Goal: Information Seeking & Learning: Learn about a topic

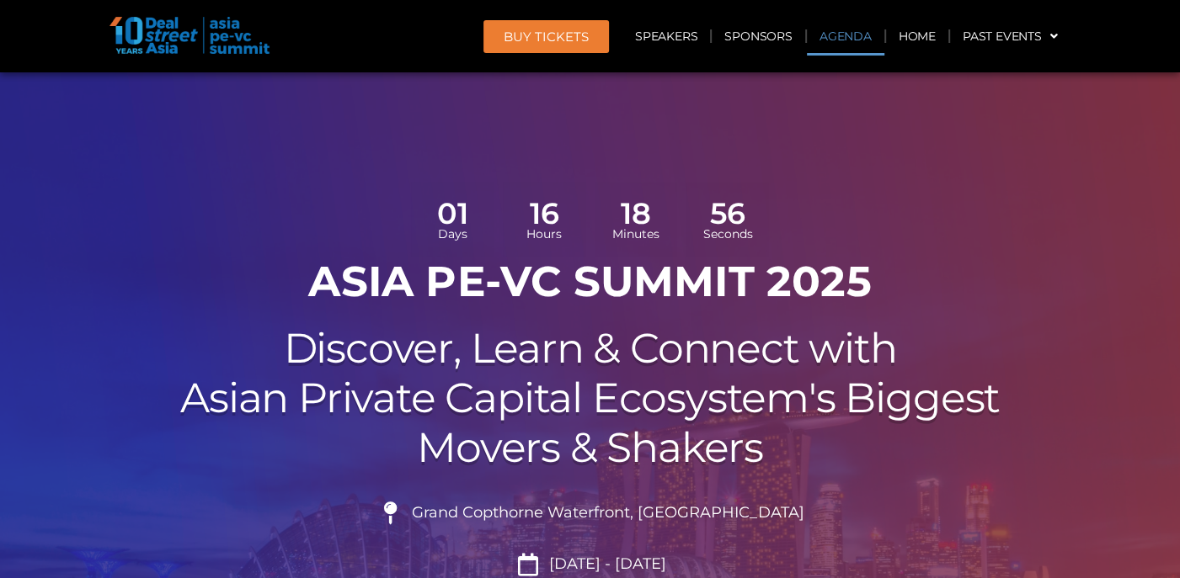
click at [839, 37] on link "Agenda" at bounding box center [845, 36] width 77 height 39
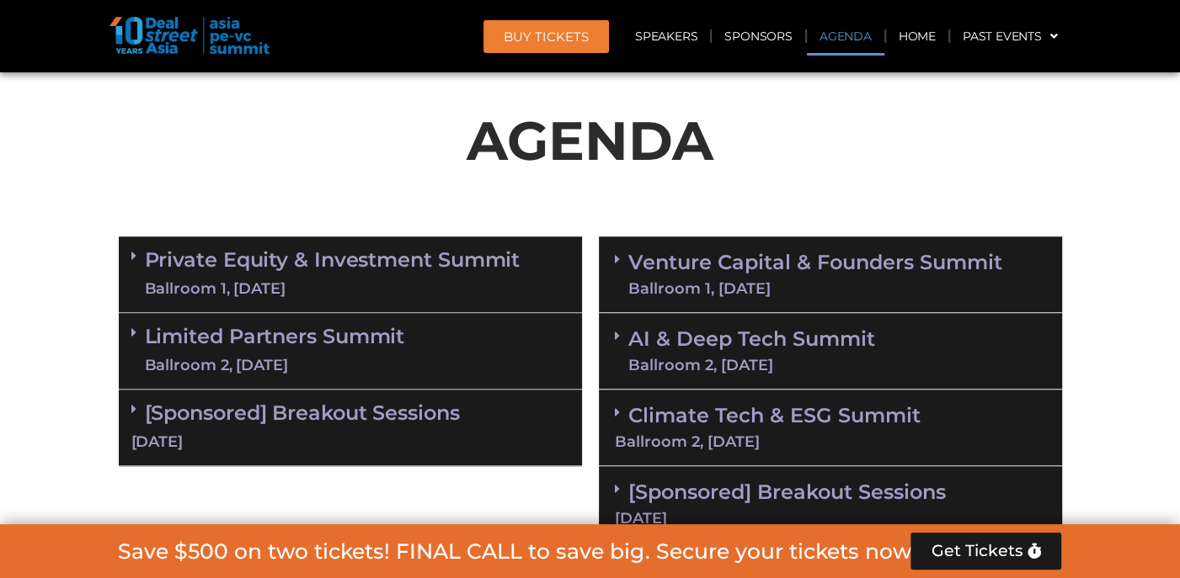
scroll to position [1053, 0]
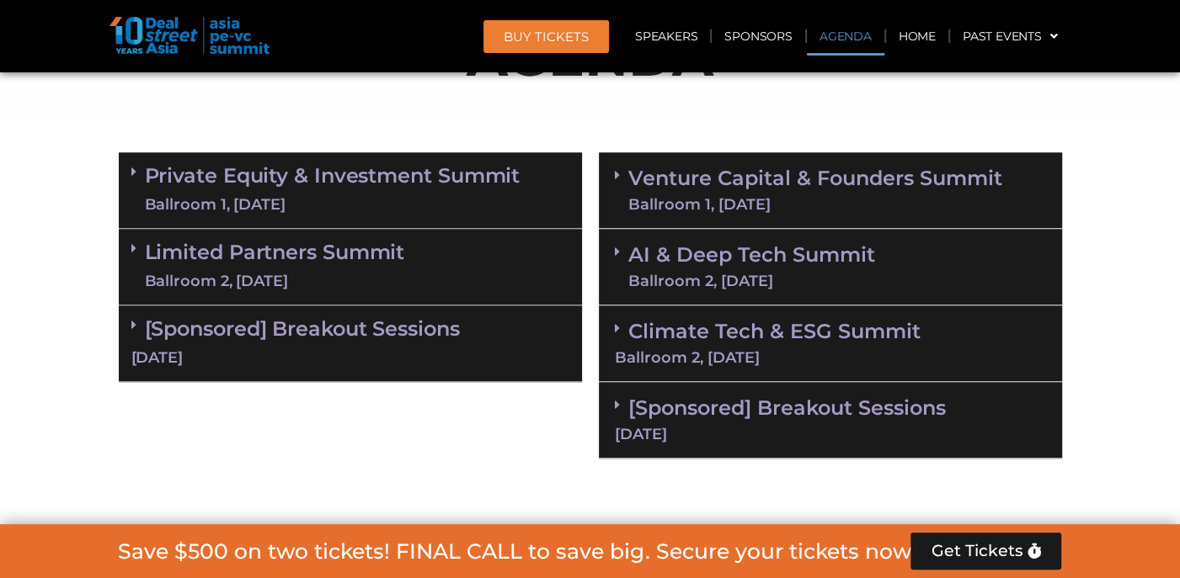
click at [371, 348] on div "[DATE]" at bounding box center [350, 358] width 438 height 21
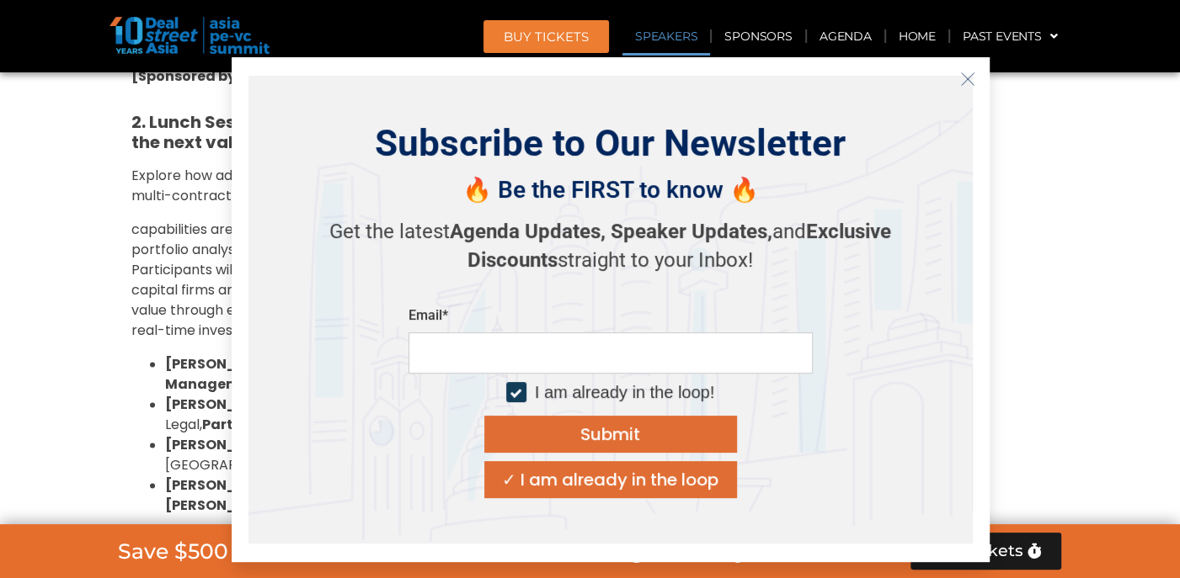
scroll to position [1727, 0]
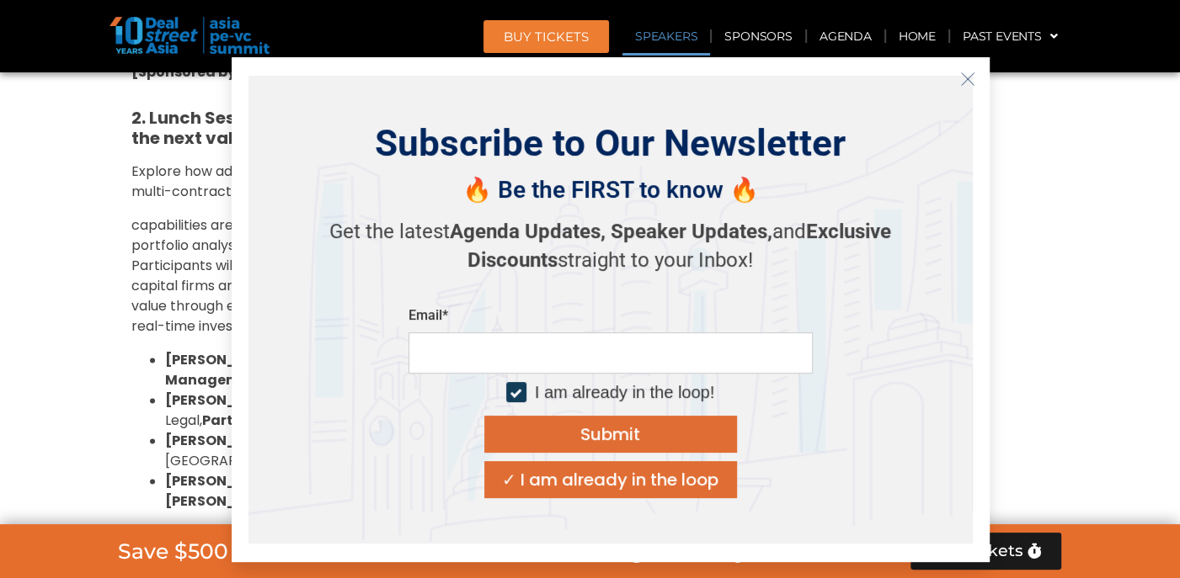
click at [975, 83] on button "Close" at bounding box center [967, 79] width 27 height 27
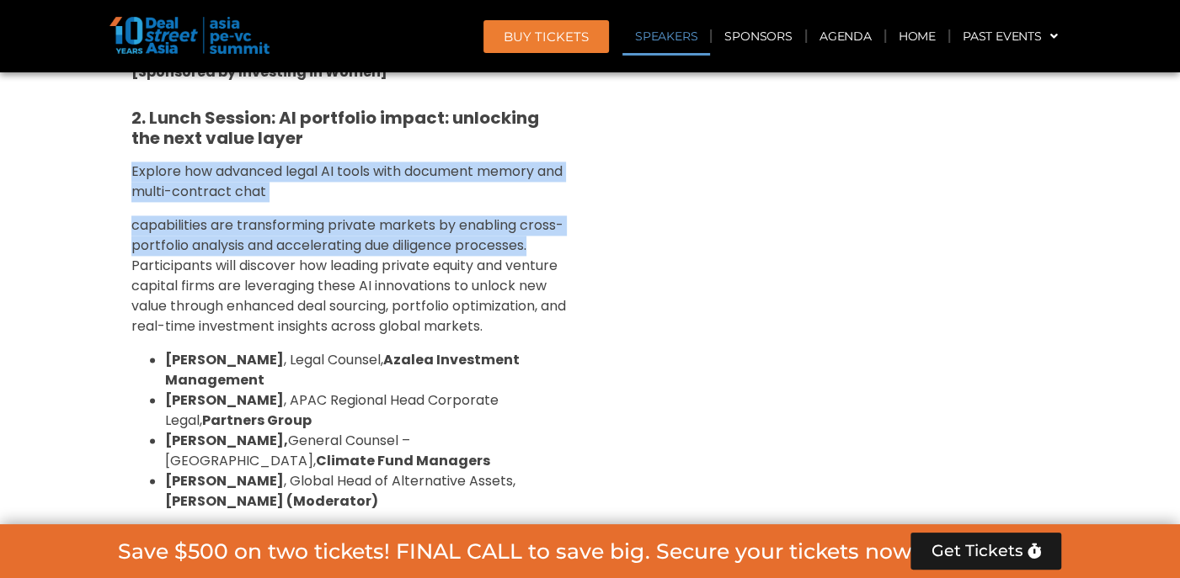
drag, startPoint x: 119, startPoint y: 144, endPoint x: 578, endPoint y: 220, distance: 465.9
click at [578, 220] on div "1. Breakfast Session: Reimagining VC in SEA: Investing in Women-Led and Gender-…" at bounding box center [350, 500] width 463 height 1584
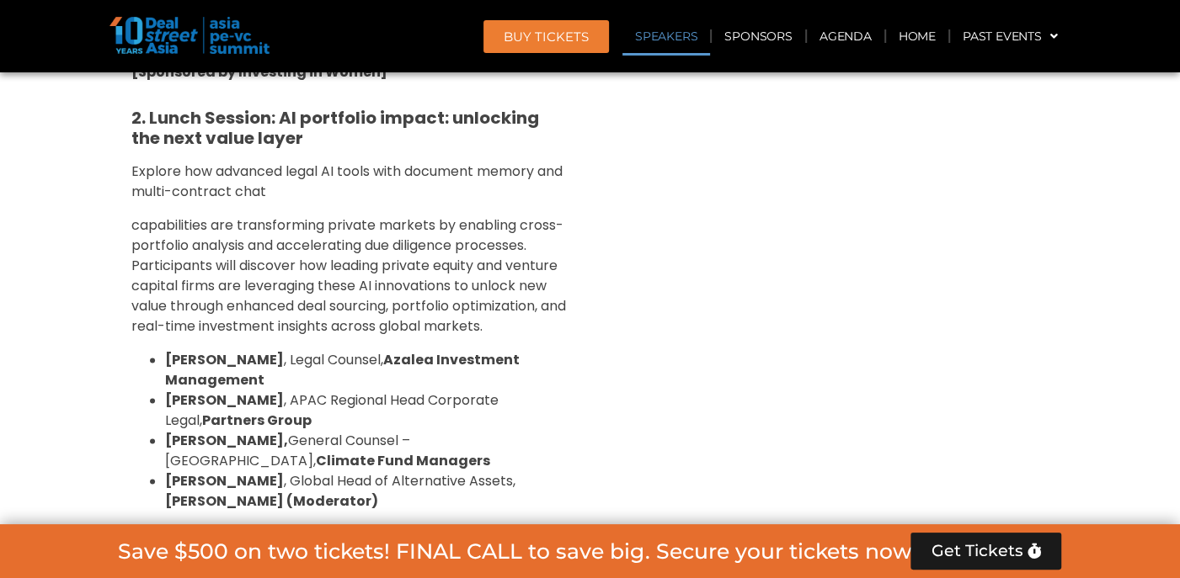
click at [594, 232] on div "Venture Capital & Founders​ Summit Ballroom 1, [DATE] 8:00 am – 9:00 am | Regis…" at bounding box center [830, 385] width 480 height 1830
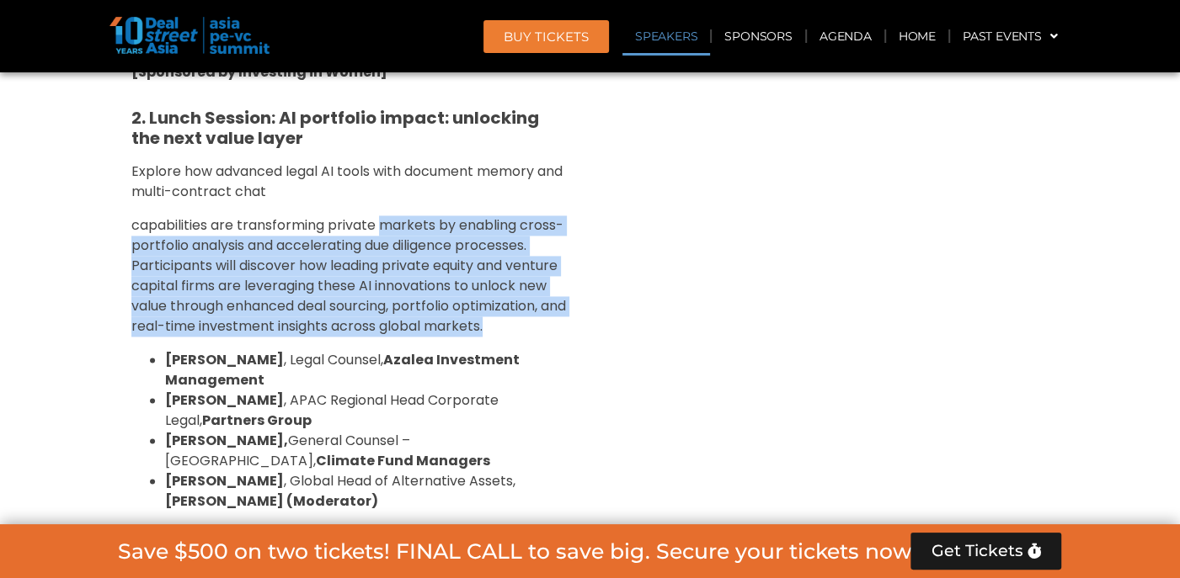
drag, startPoint x: 382, startPoint y: 200, endPoint x: 559, endPoint y: 308, distance: 207.5
click at [559, 308] on p "capabilities are transforming private markets by enabling cross-portfolio analy…" at bounding box center [350, 276] width 438 height 121
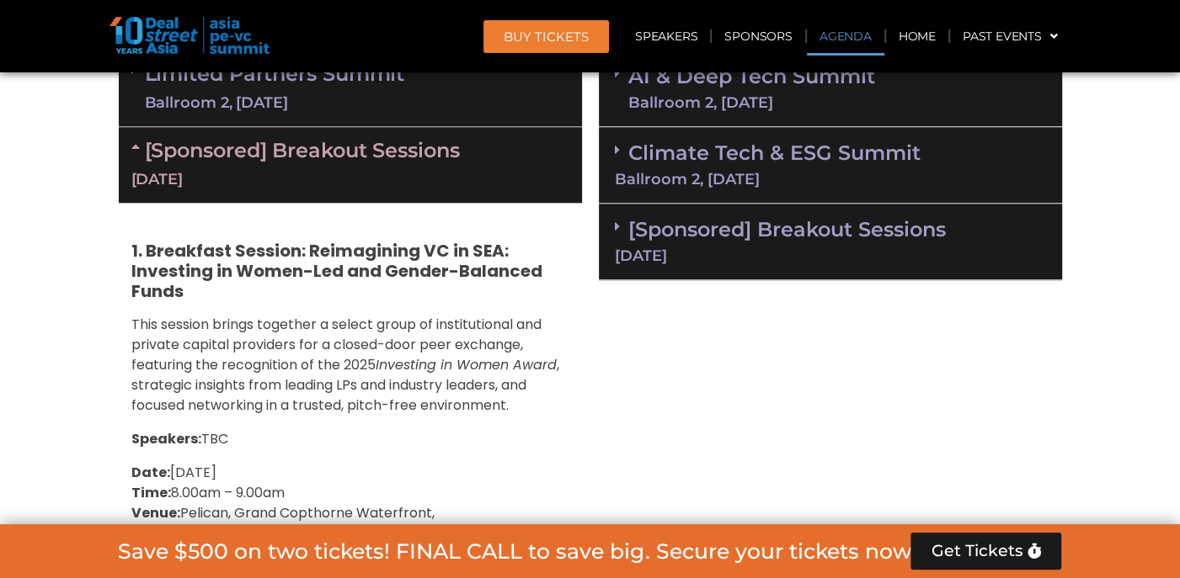
scroll to position [1088, 0]
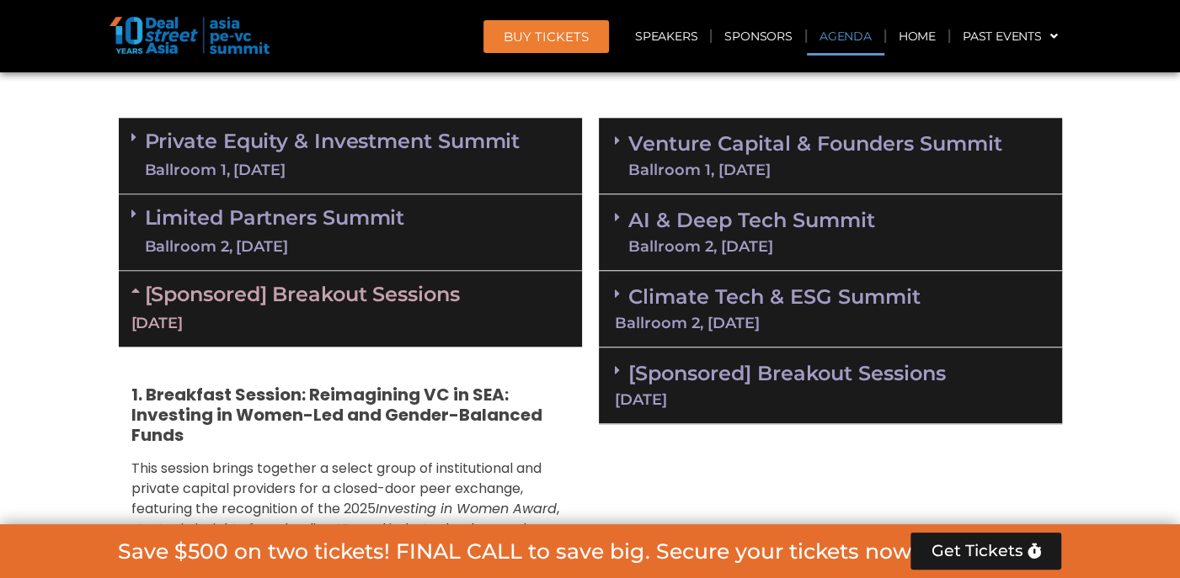
click at [417, 237] on div "Limited Partners [GEOGRAPHIC_DATA] 2, [DATE]" at bounding box center [350, 232] width 463 height 77
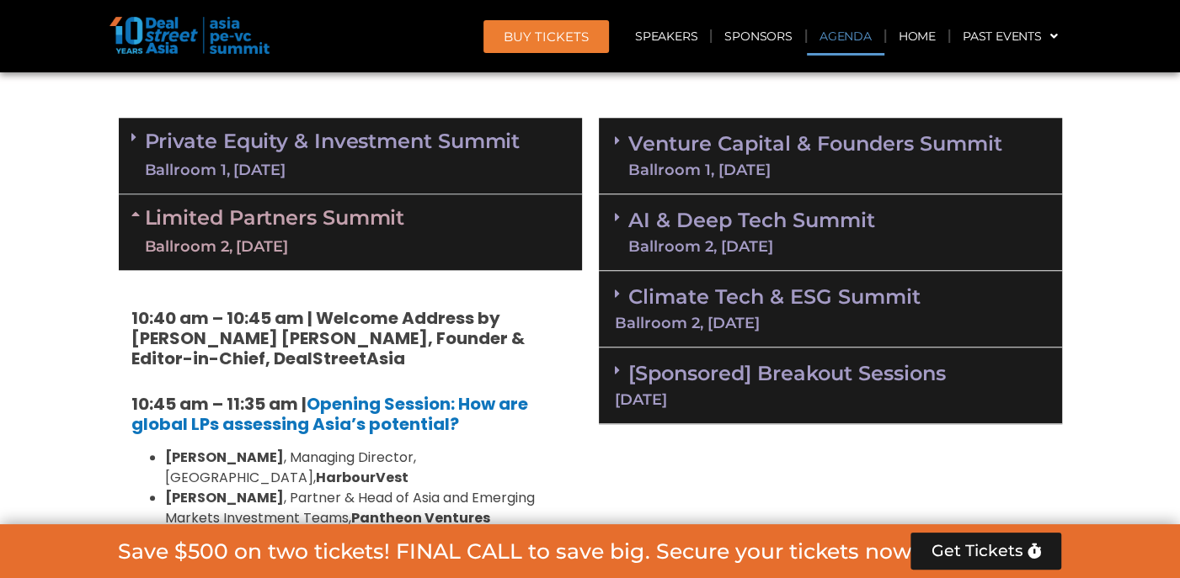
click at [422, 168] on div "Ballroom 1, [DATE]" at bounding box center [332, 170] width 375 height 21
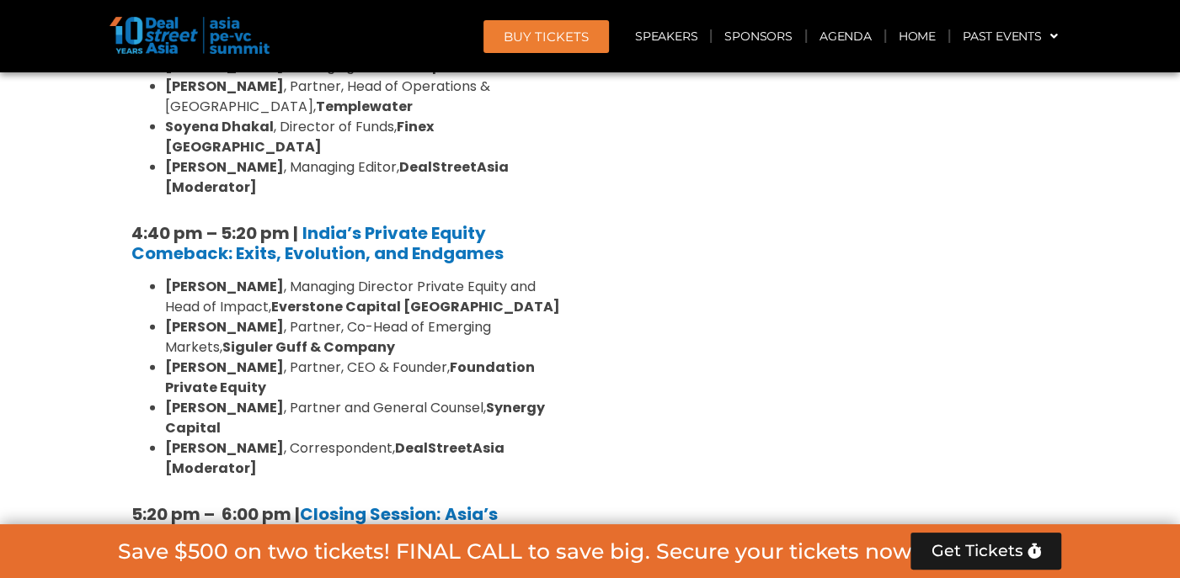
scroll to position [3445, 0]
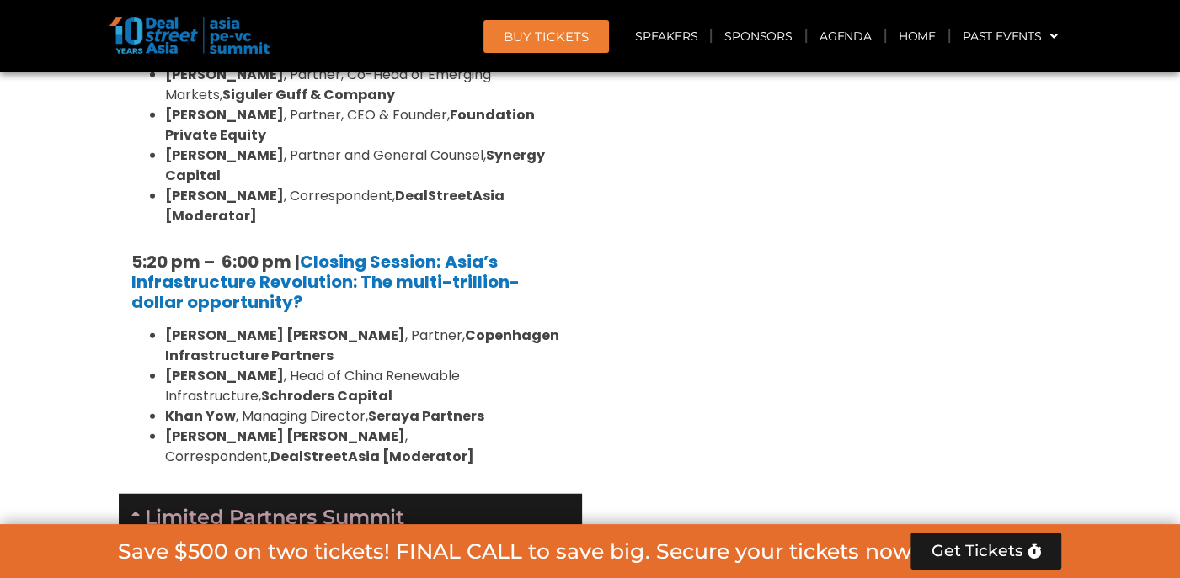
click at [469, 494] on div "Limited Partners [GEOGRAPHIC_DATA] 2, [DATE]" at bounding box center [350, 532] width 463 height 76
click at [469, 494] on div "Limited Partners [GEOGRAPHIC_DATA] 2, [DATE]" at bounding box center [350, 532] width 463 height 77
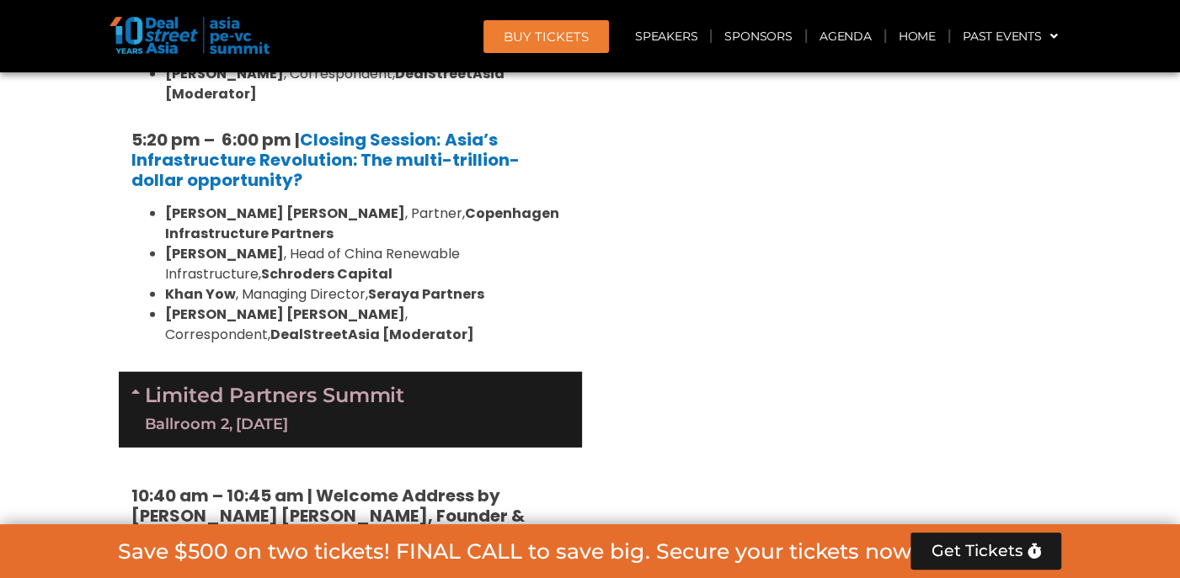
scroll to position [3782, 0]
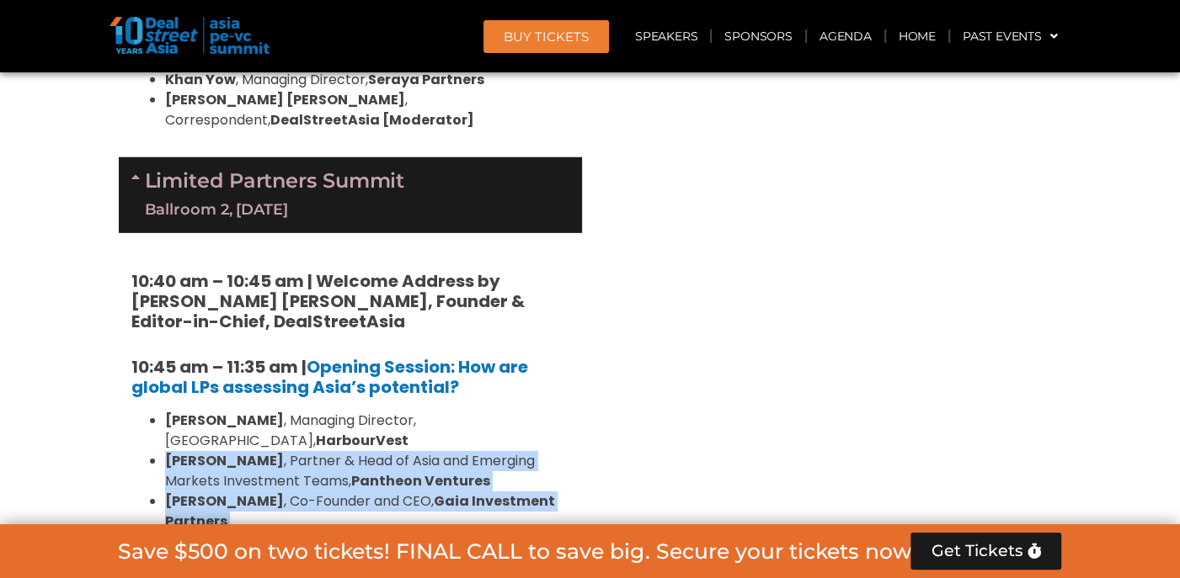
drag, startPoint x: 49, startPoint y: 166, endPoint x: 568, endPoint y: 295, distance: 535.2
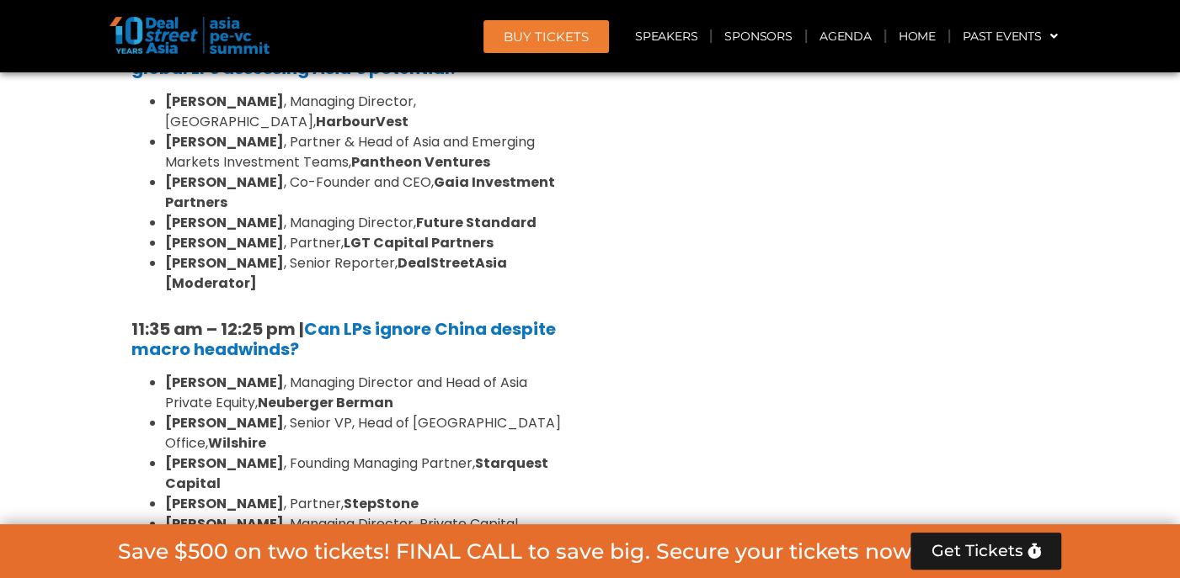
scroll to position [4119, 0]
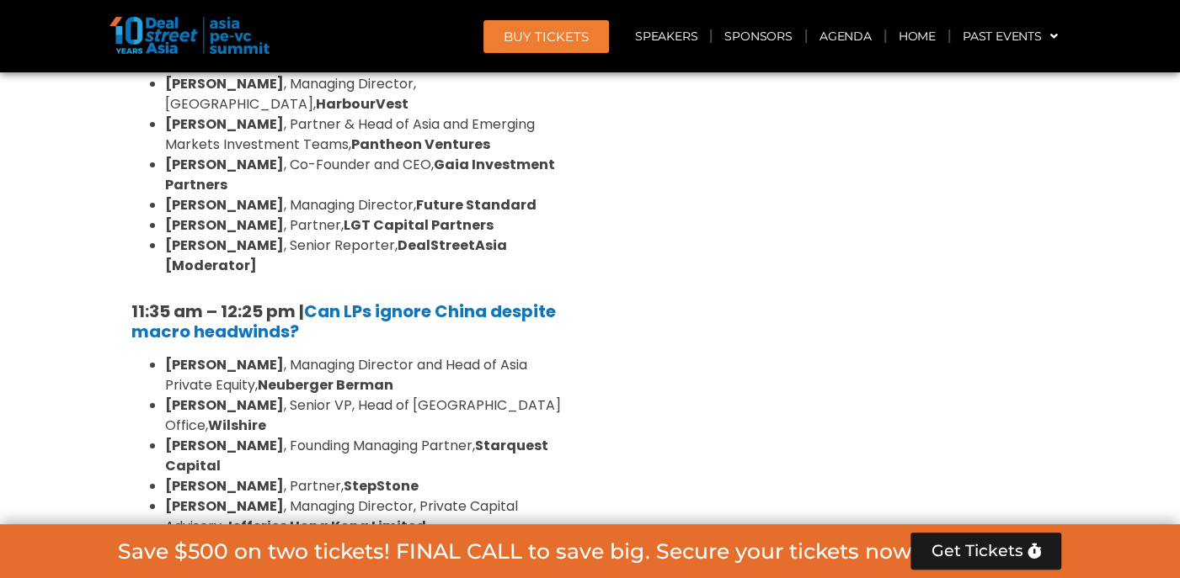
drag, startPoint x: 438, startPoint y: 292, endPoint x: 482, endPoint y: 310, distance: 48.0
drag, startPoint x: 482, startPoint y: 310, endPoint x: 647, endPoint y: 332, distance: 165.6
click at [647, 332] on div "Venture Capital & Founders​ Summit Ballroom 1, [DATE] 8:00 am – 9:00 am | Regis…" at bounding box center [830, 276] width 480 height 6394
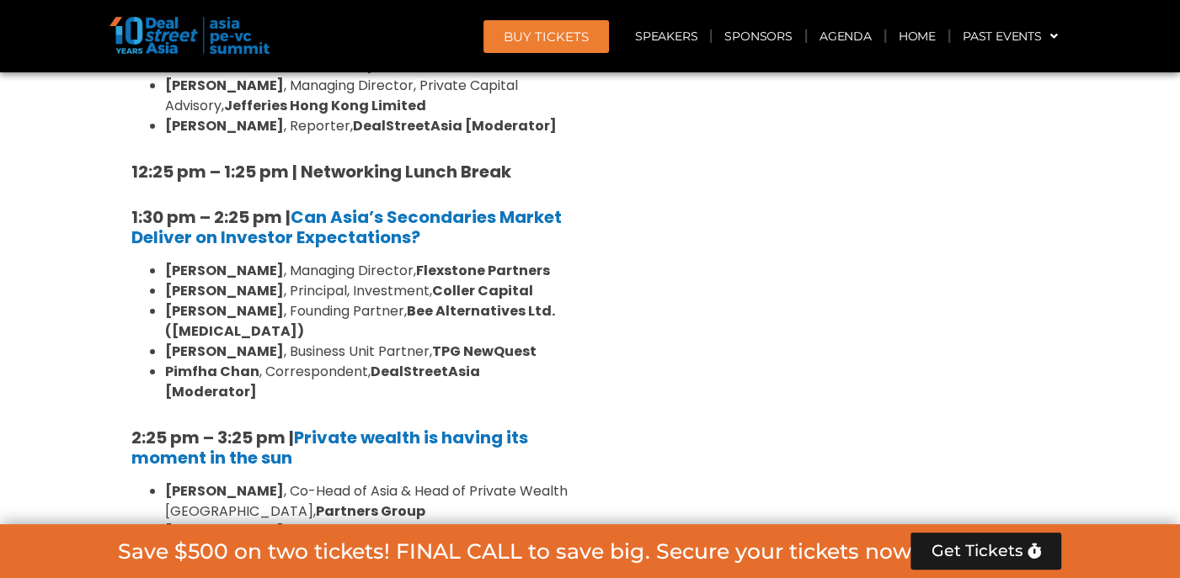
scroll to position [4455, 0]
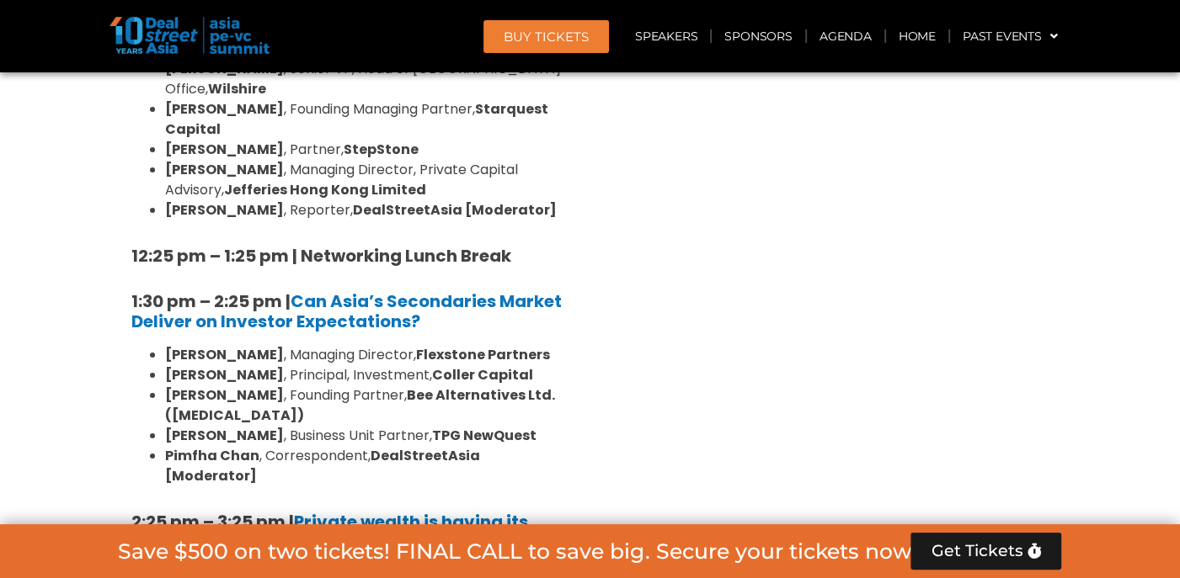
drag, startPoint x: 641, startPoint y: 322, endPoint x: 661, endPoint y: 407, distance: 87.4
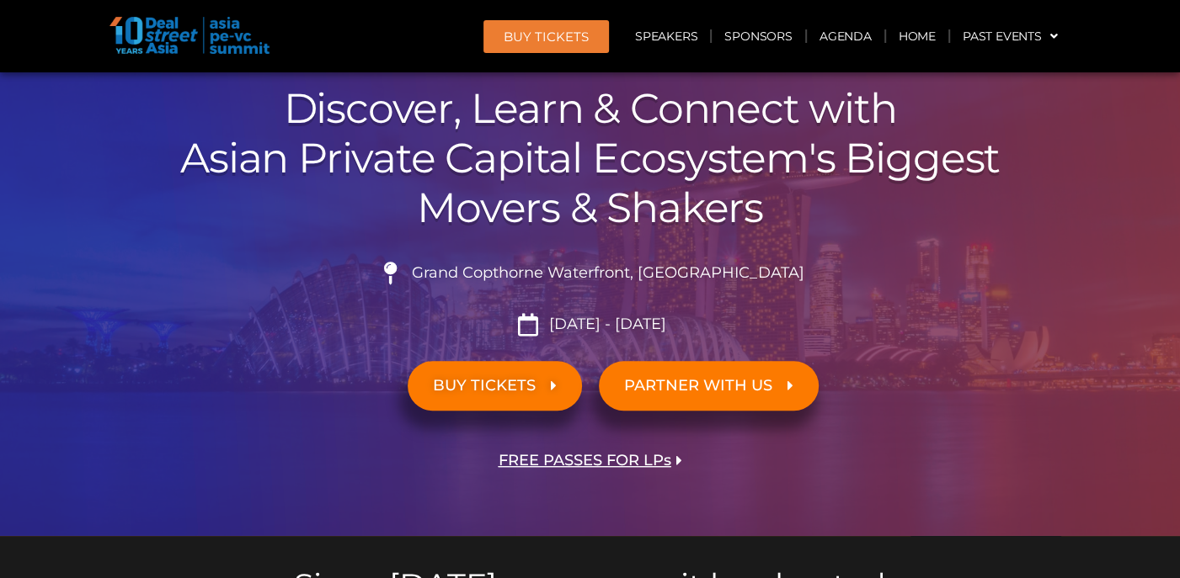
scroll to position [337, 0]
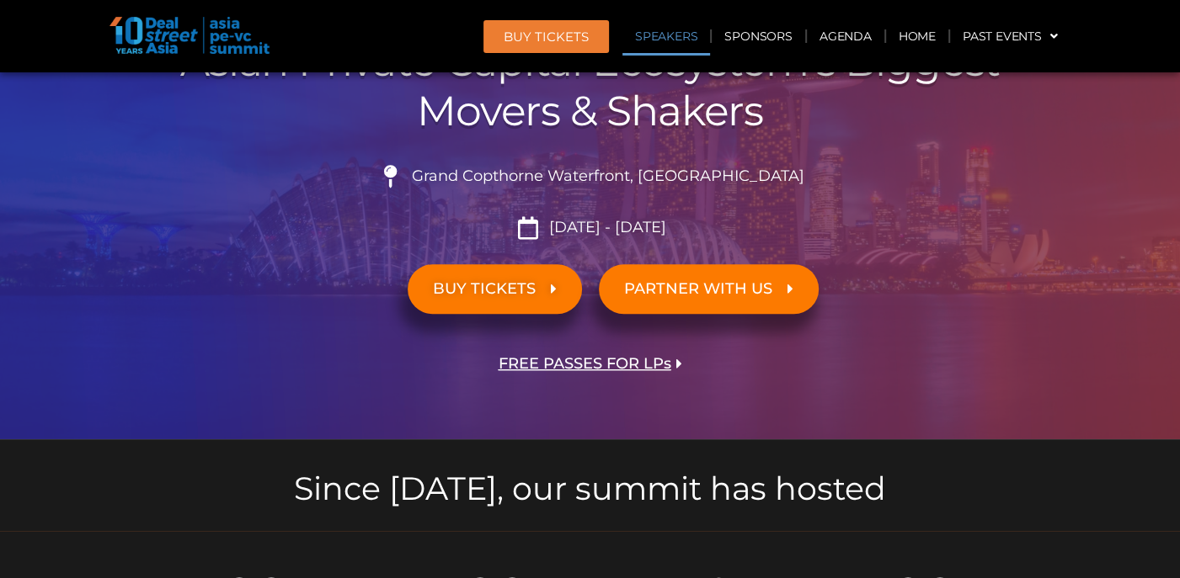
click at [652, 48] on link "Speakers" at bounding box center [666, 36] width 88 height 39
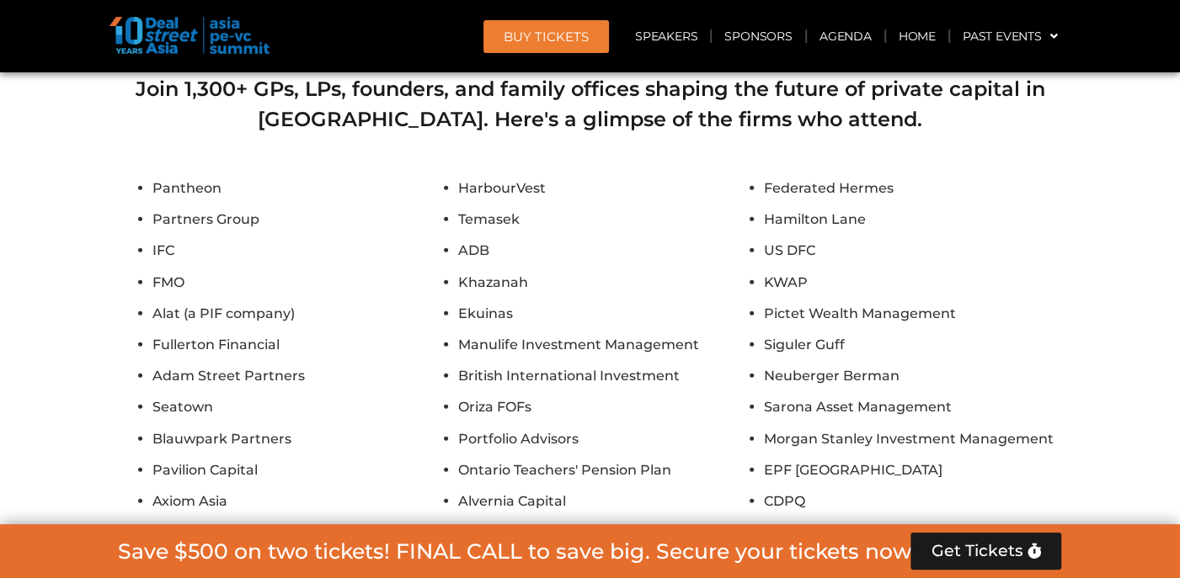
scroll to position [20687, 0]
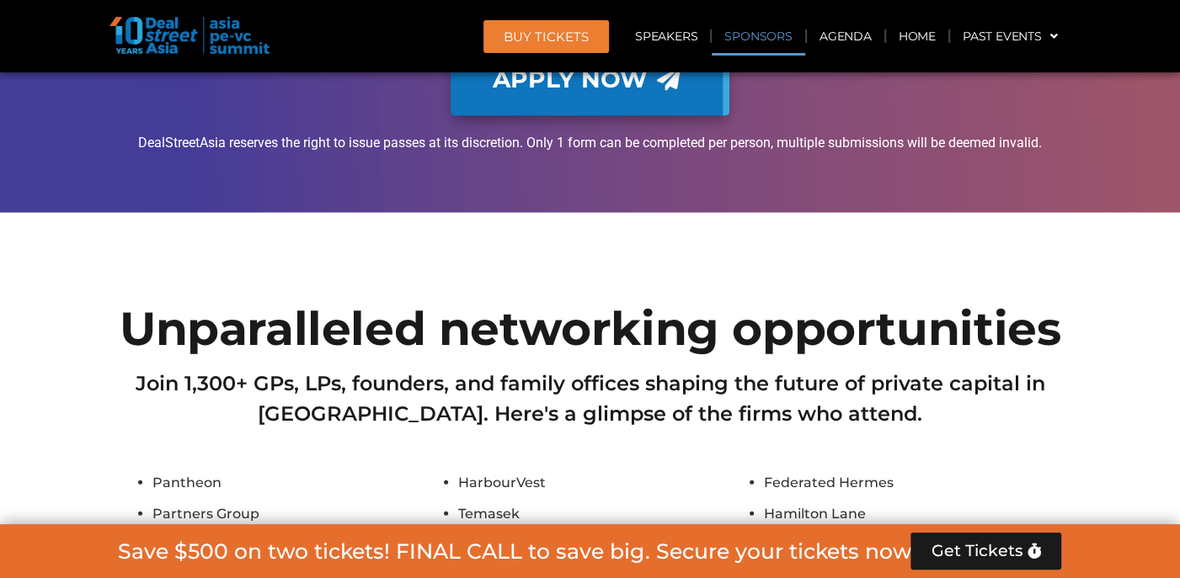
click at [766, 51] on link "Sponsors" at bounding box center [757, 36] width 93 height 39
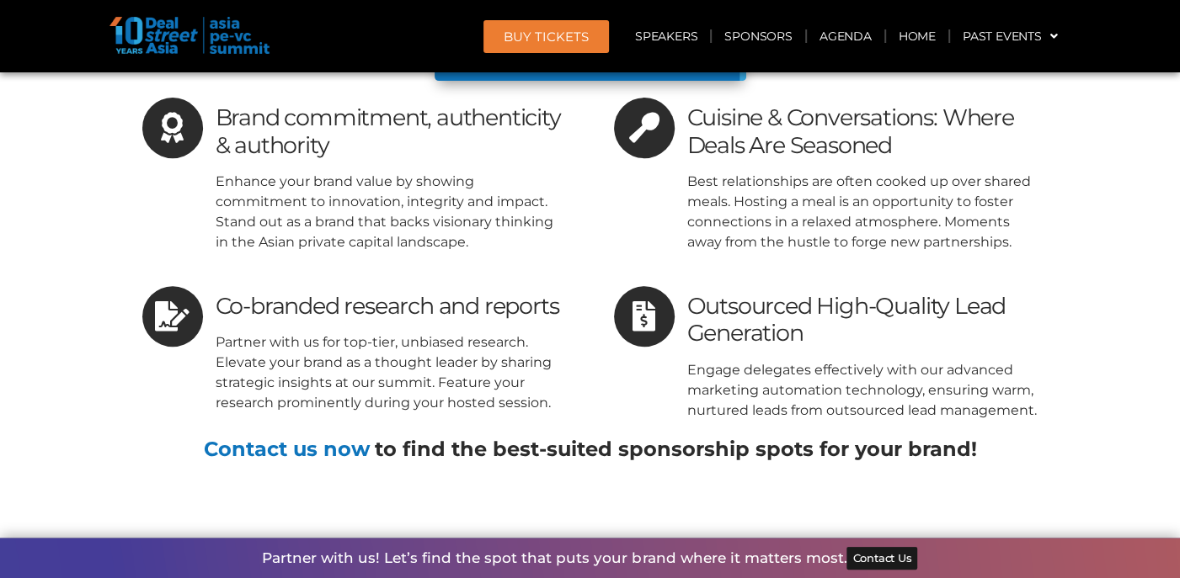
scroll to position [23172, 0]
